Goal: Book appointment/travel/reservation

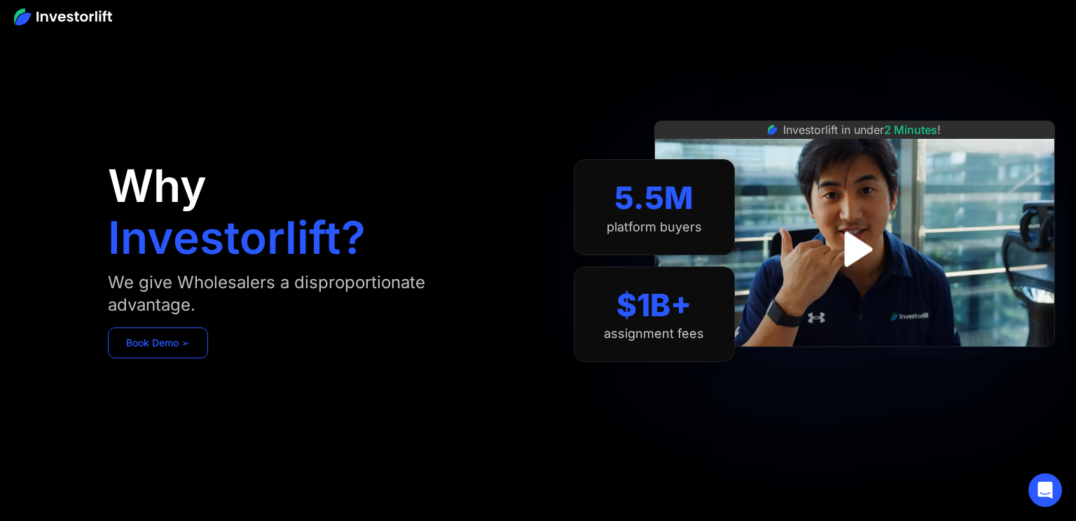
click at [168, 339] on link "Book Demo ➢" at bounding box center [158, 342] width 100 height 31
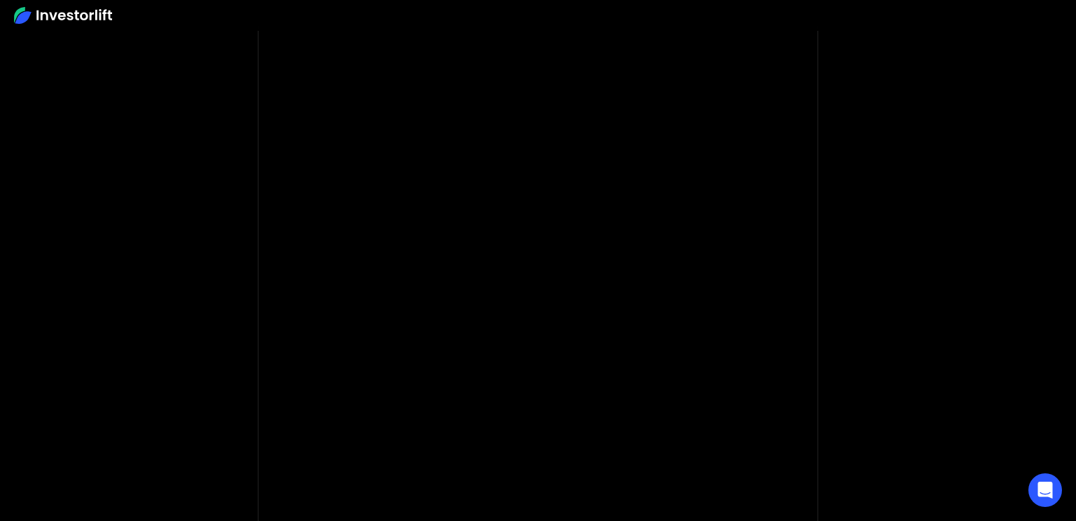
scroll to position [64, 0]
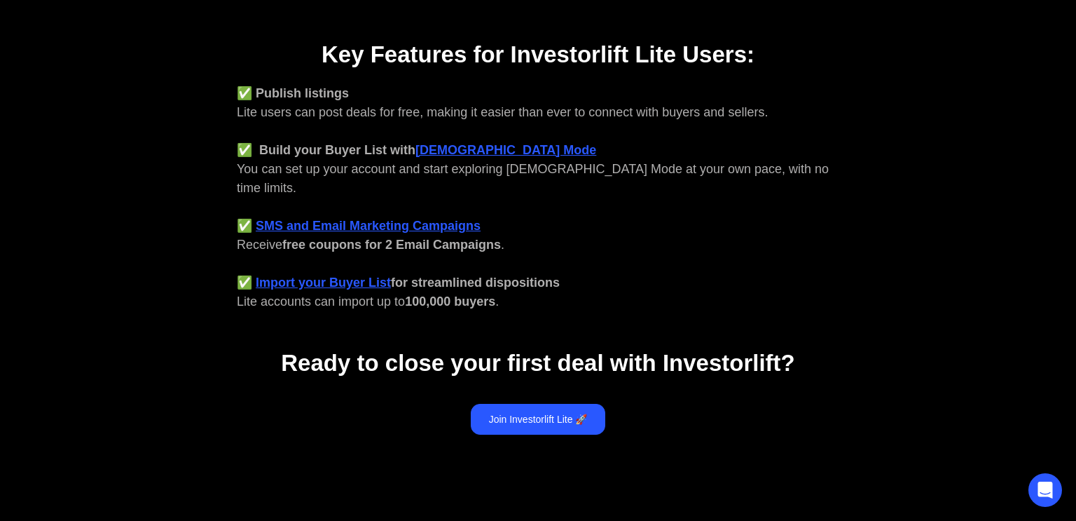
scroll to position [554, 0]
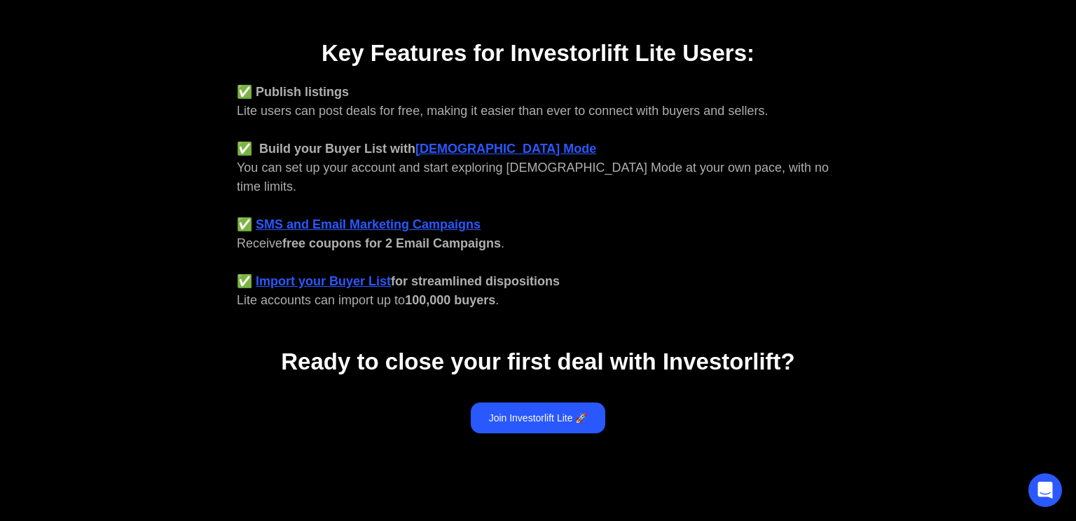
click at [467, 217] on strong "SMS and Email Marketing Campaigns" at bounding box center [368, 224] width 225 height 14
click at [363, 274] on strong "Import your Buyer List" at bounding box center [323, 281] width 135 height 14
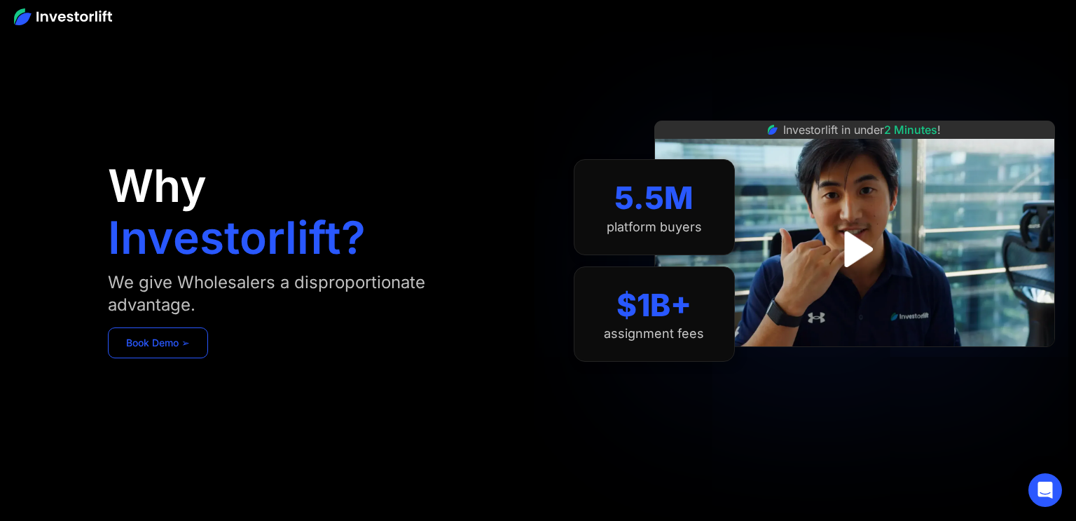
click at [166, 338] on link "Book Demo ➢" at bounding box center [158, 342] width 100 height 31
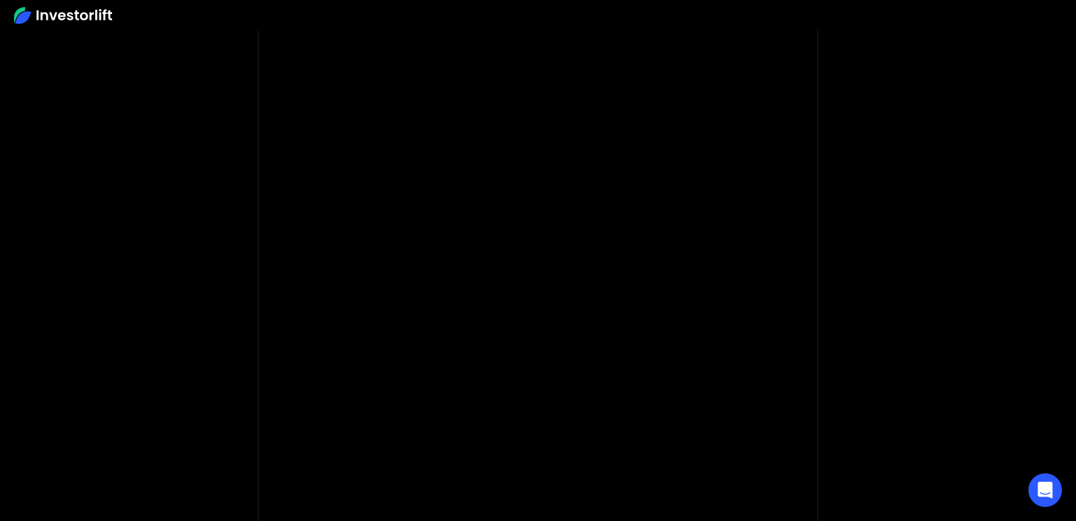
scroll to position [100, 0]
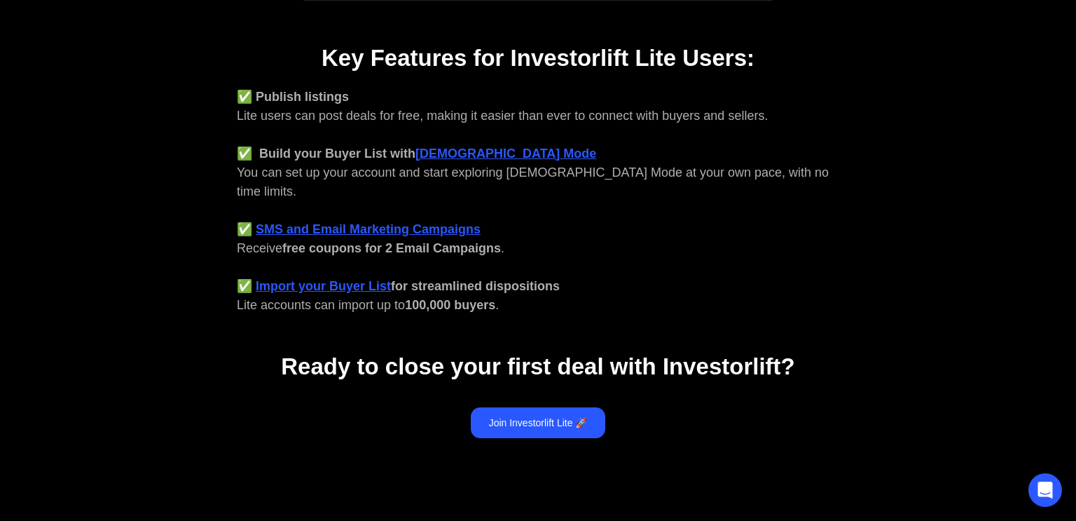
scroll to position [642, 0]
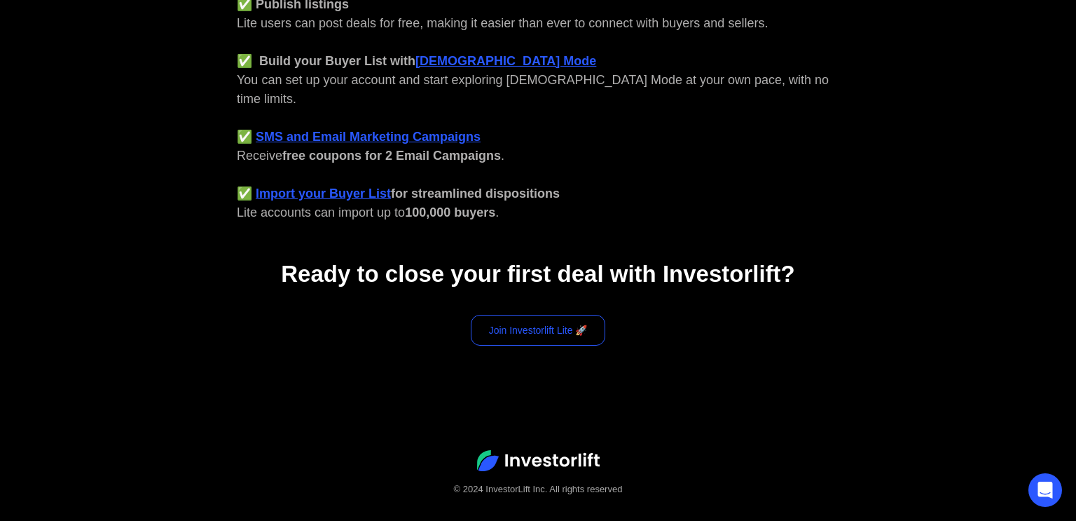
click at [589, 315] on link "Join Investorlift Lite 🚀" at bounding box center [538, 330] width 135 height 31
